Goal: Information Seeking & Learning: Learn about a topic

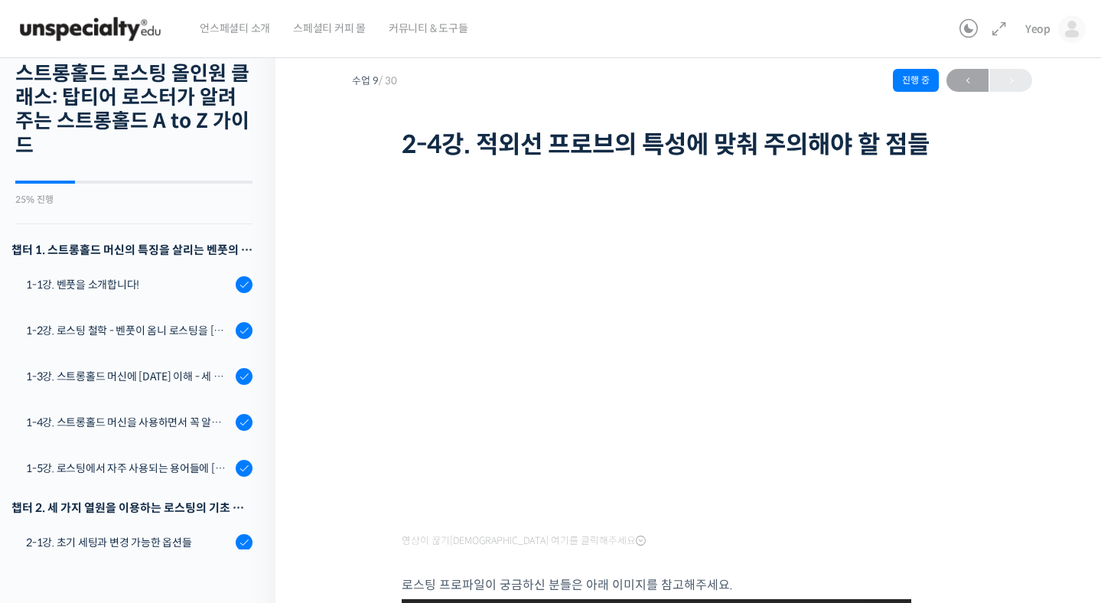
scroll to position [364, 0]
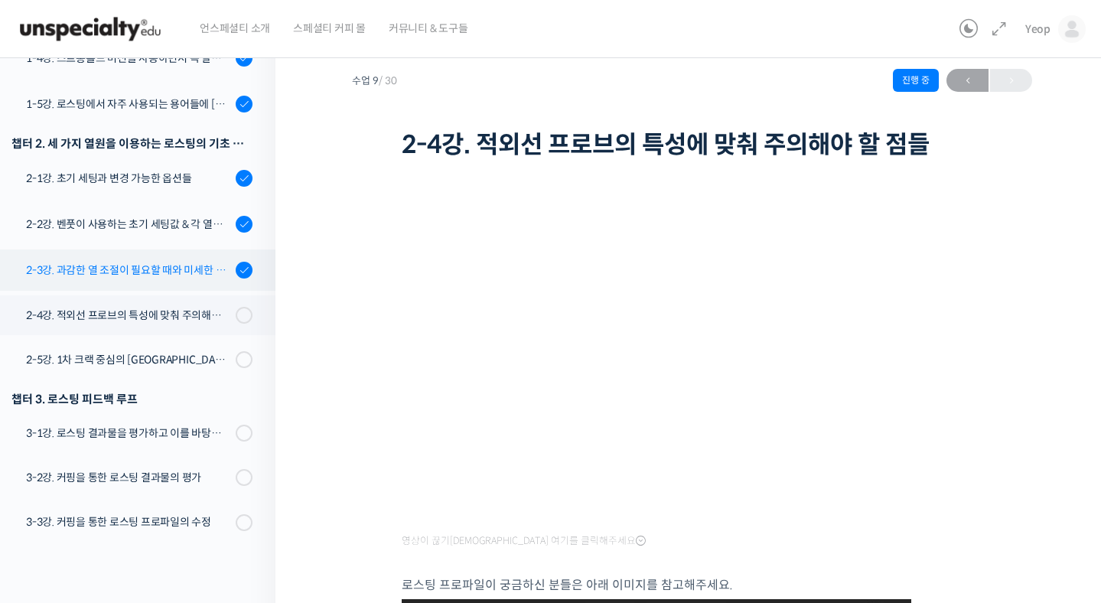
click at [143, 270] on div "2-3강. 과감한 열 조절이 필요할 때와 미세한 열 조절이 필요할 때" at bounding box center [128, 270] width 205 height 17
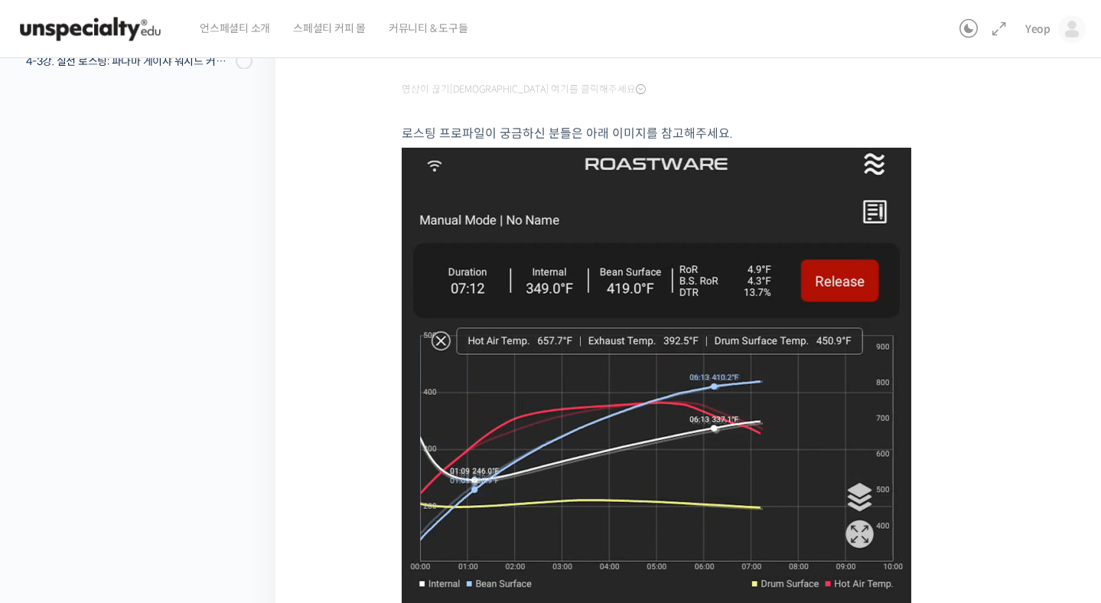
scroll to position [559, 0]
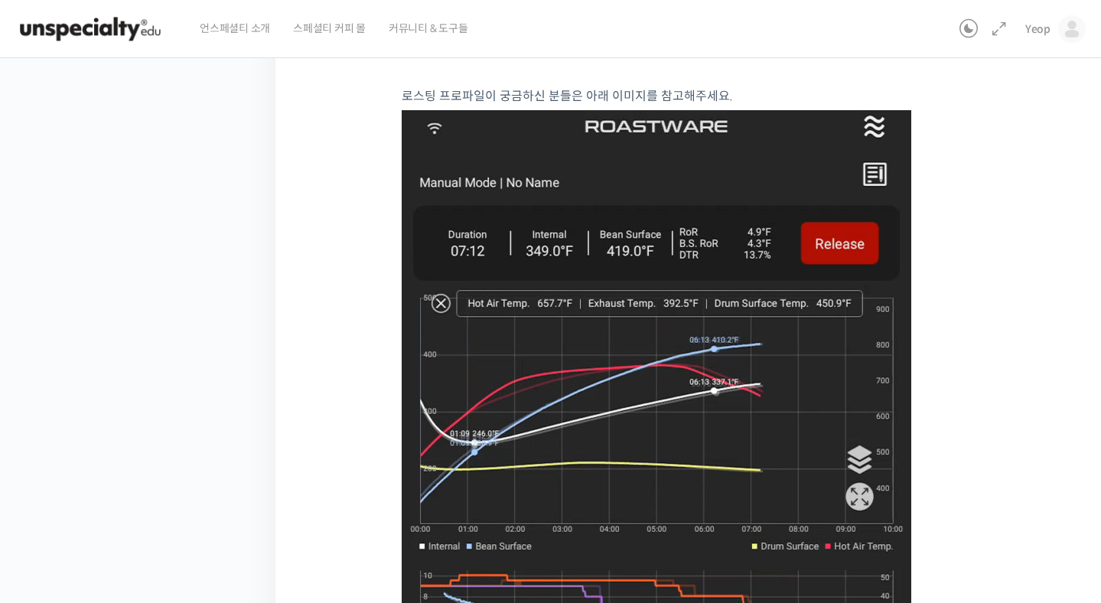
click at [541, 398] on img at bounding box center [657, 501] width 510 height 783
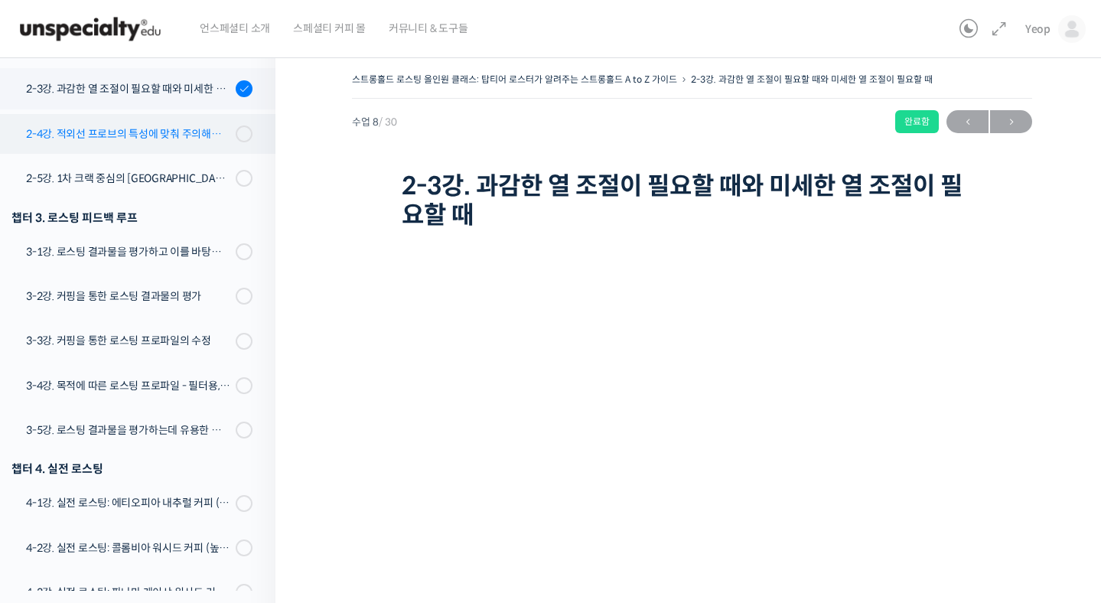
scroll to position [584, 0]
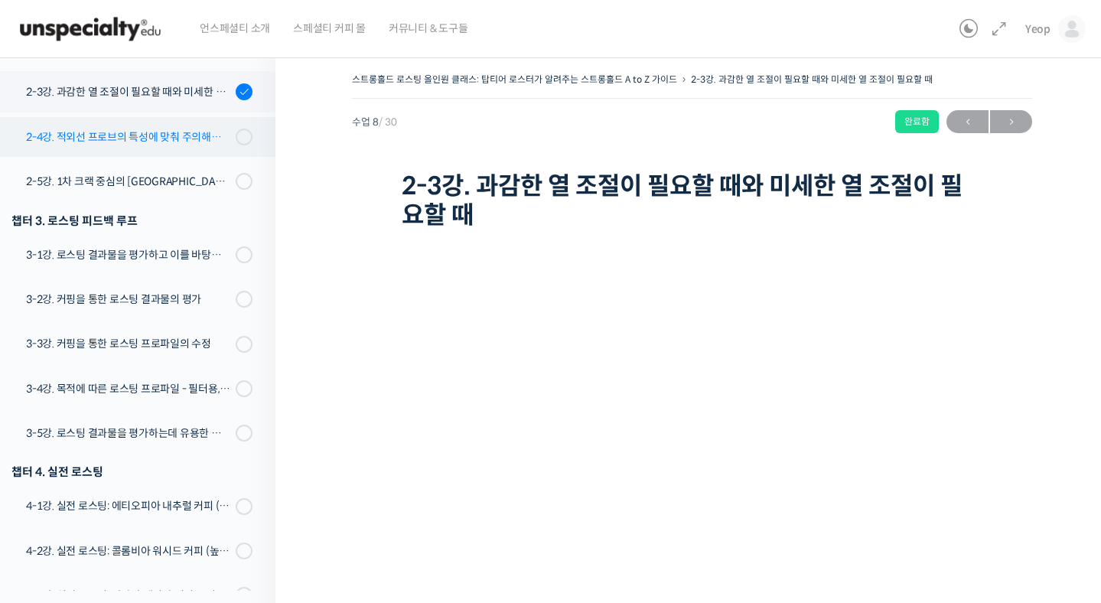
click at [167, 129] on div "2-4강. 적외선 프로브의 특성에 맞춰 주의해야 할 점들" at bounding box center [128, 137] width 205 height 17
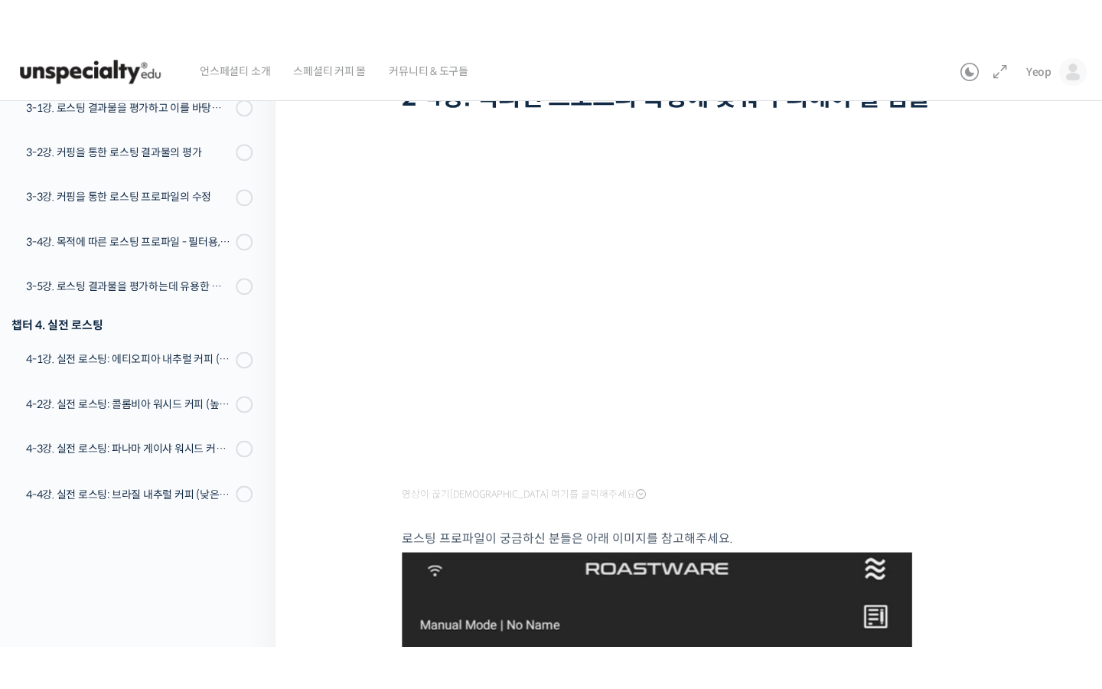
scroll to position [157, 0]
